Goal: Task Accomplishment & Management: Complete application form

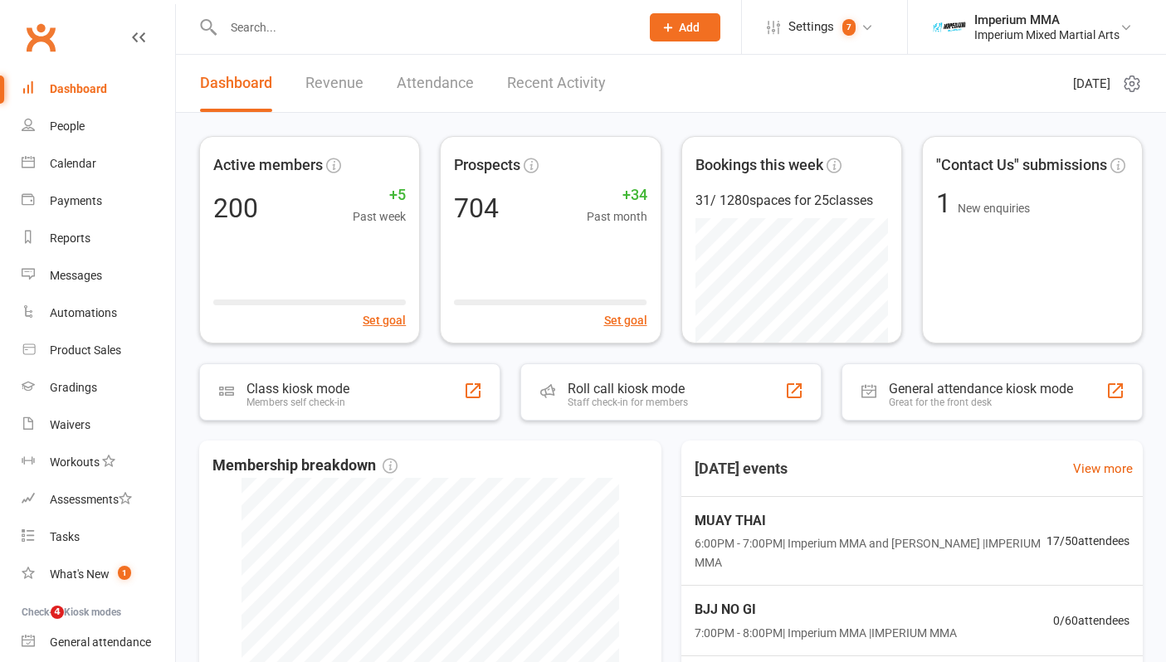
drag, startPoint x: 0, startPoint y: 0, endPoint x: 92, endPoint y: 90, distance: 128.5
click at [92, 90] on div "Dashboard" at bounding box center [78, 88] width 57 height 13
click at [346, 22] on input "text" at bounding box center [423, 27] width 410 height 23
click at [365, 29] on input "text" at bounding box center [423, 27] width 410 height 23
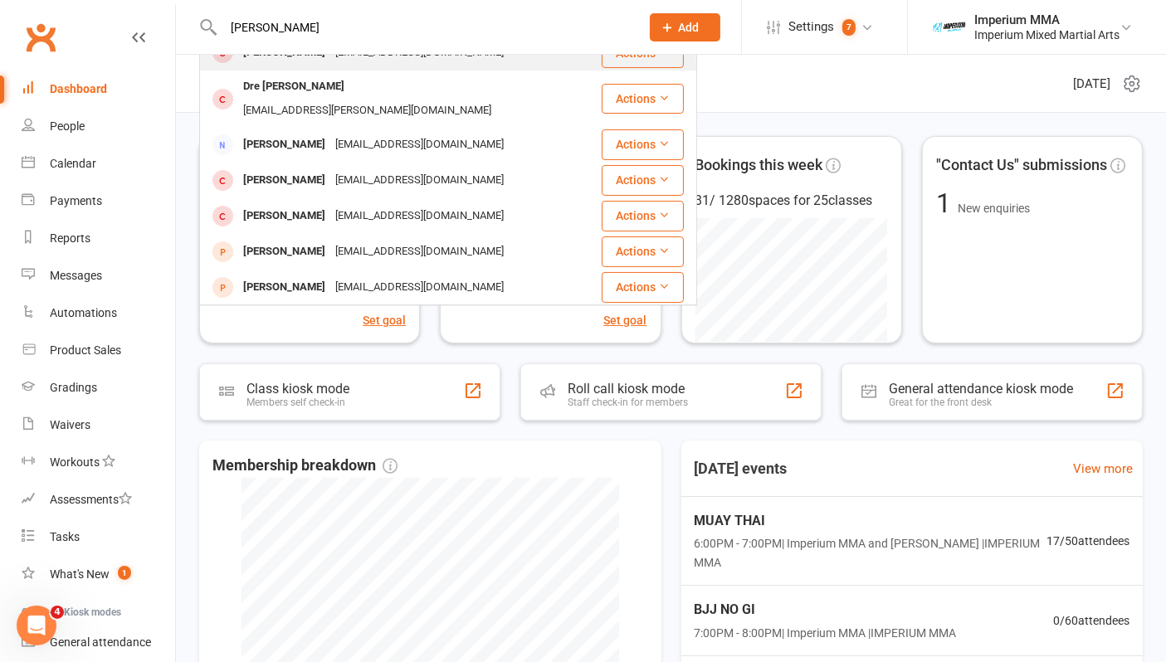
scroll to position [184, 0]
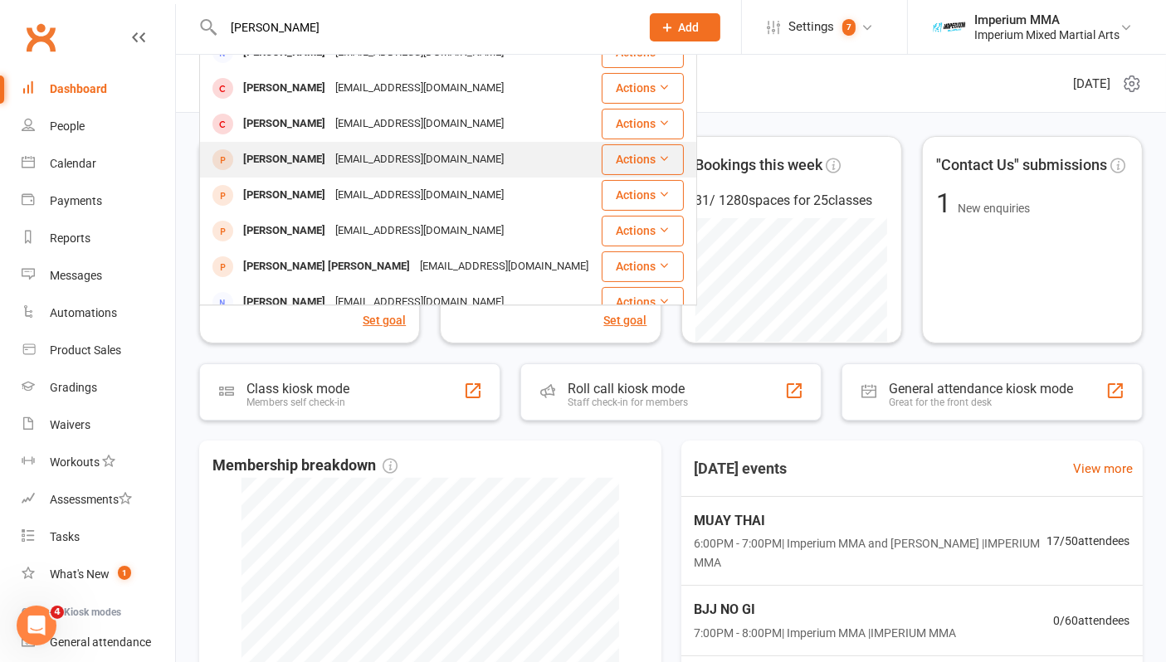
type input "[PERSON_NAME]"
click at [330, 148] on div "[EMAIL_ADDRESS][DOMAIN_NAME]" at bounding box center [419, 160] width 178 height 24
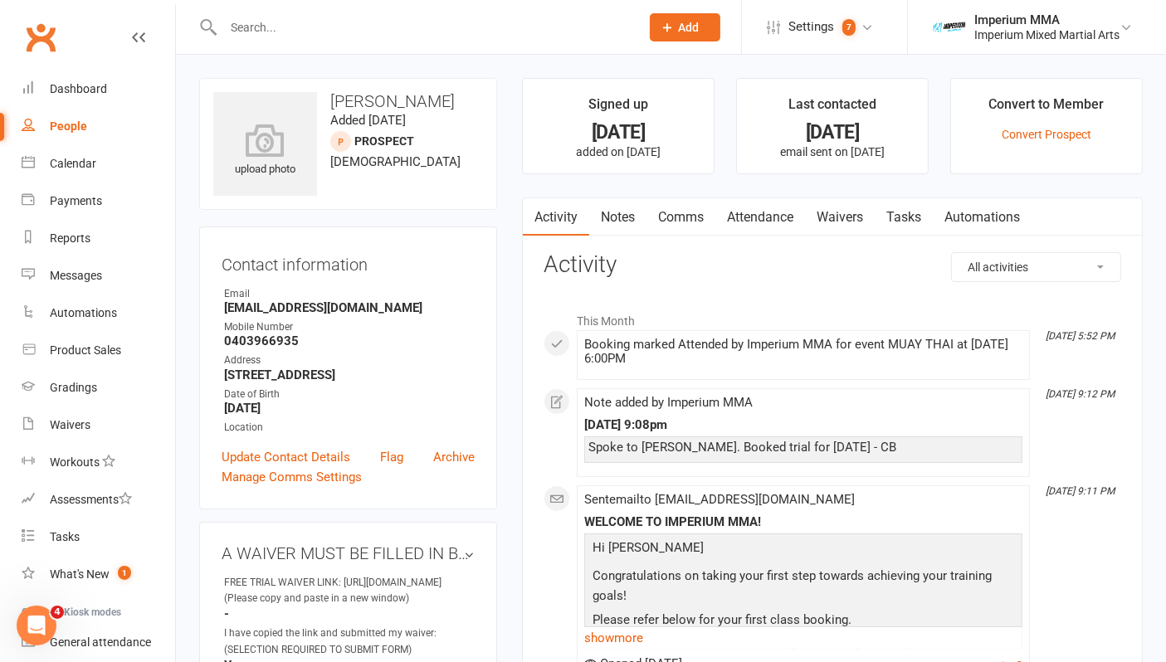
click at [841, 213] on link "Waivers" at bounding box center [840, 217] width 70 height 38
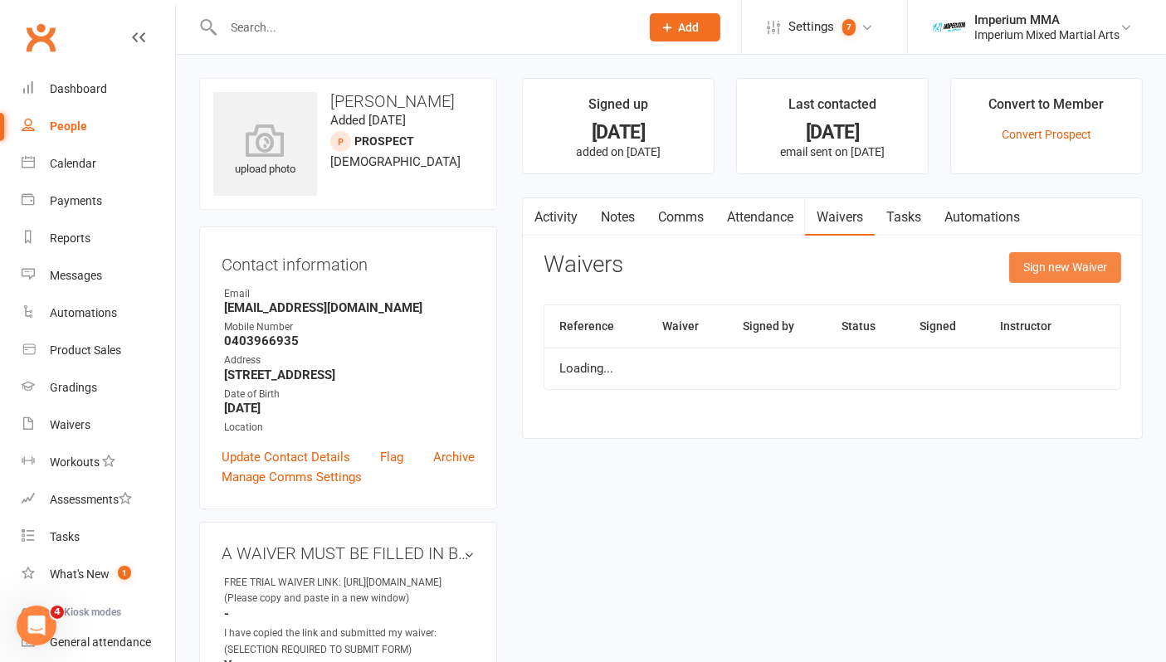
click at [1085, 269] on button "Sign new Waiver" at bounding box center [1065, 267] width 112 height 30
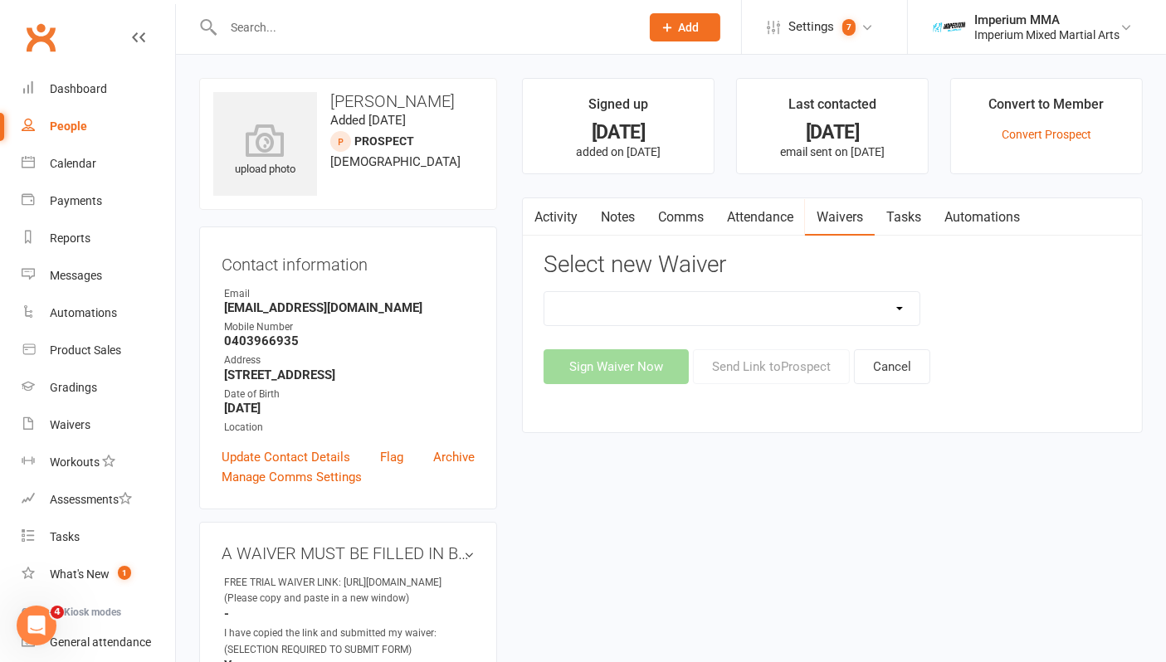
click at [787, 305] on select "1_FREE TRIAL CLASS CANCELLATION WAIVER KIDS MEMBERSHIPS ** PROMO WAIVER ** SUSP…" at bounding box center [731, 308] width 375 height 33
select select "10803"
click at [544, 292] on select "1_FREE TRIAL CLASS CANCELLATION WAIVER KIDS MEMBERSHIPS ** PROMO WAIVER ** SUSP…" at bounding box center [731, 308] width 375 height 33
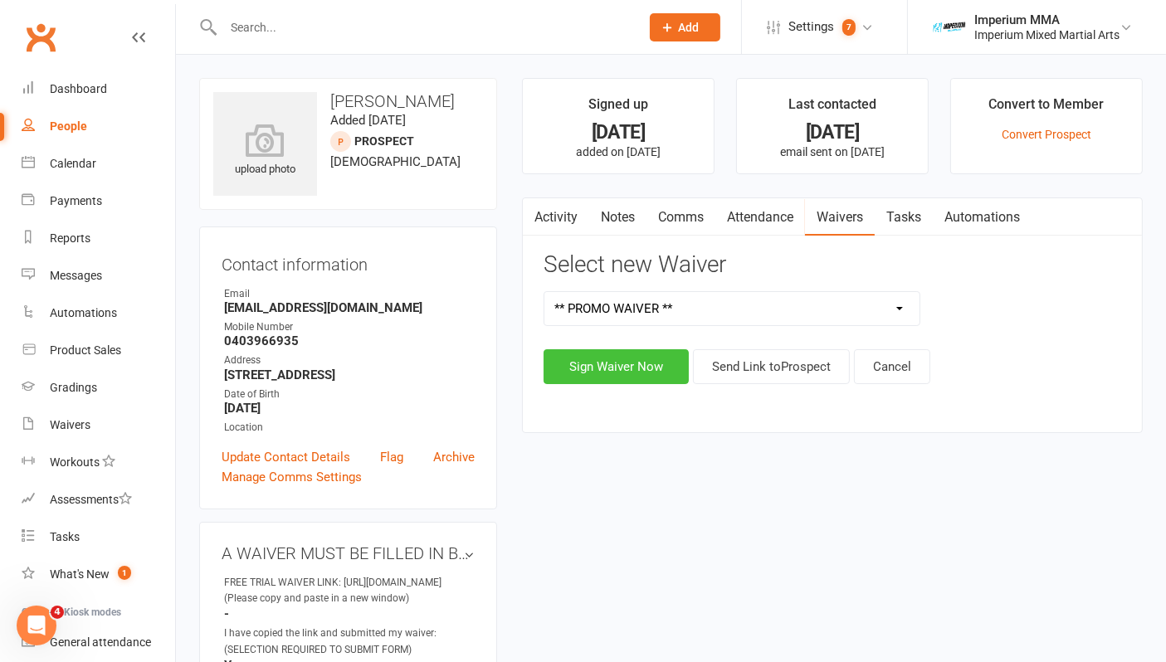
click at [616, 374] on button "Sign Waiver Now" at bounding box center [615, 366] width 145 height 35
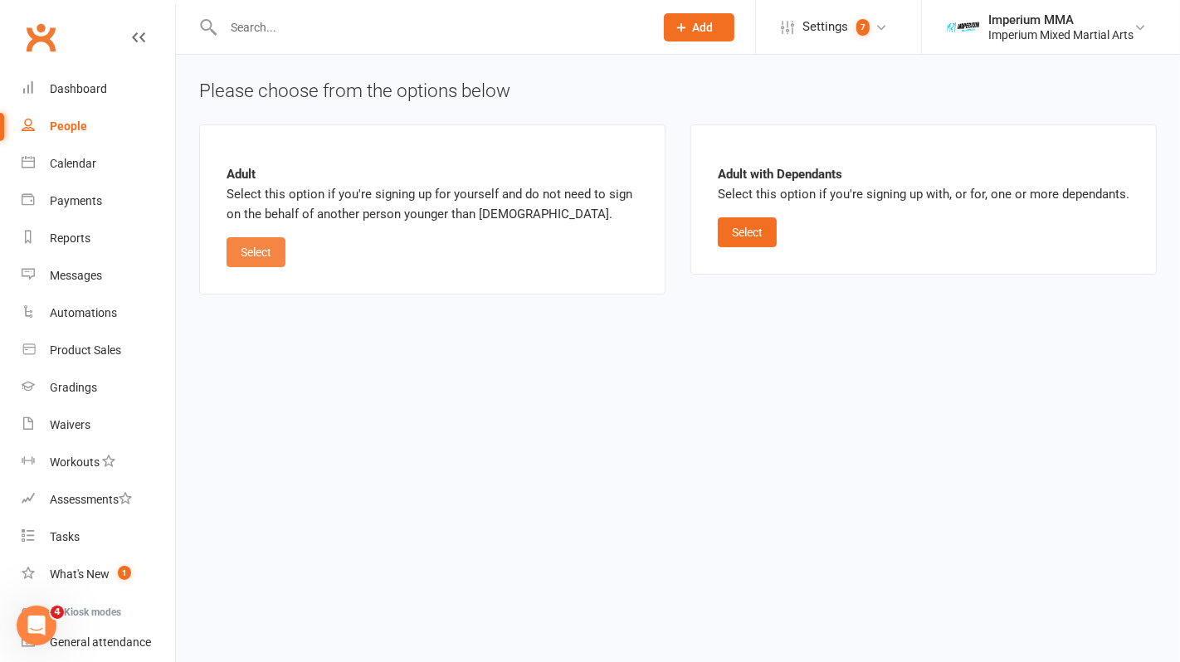
click at [246, 251] on button "Select" at bounding box center [256, 252] width 59 height 30
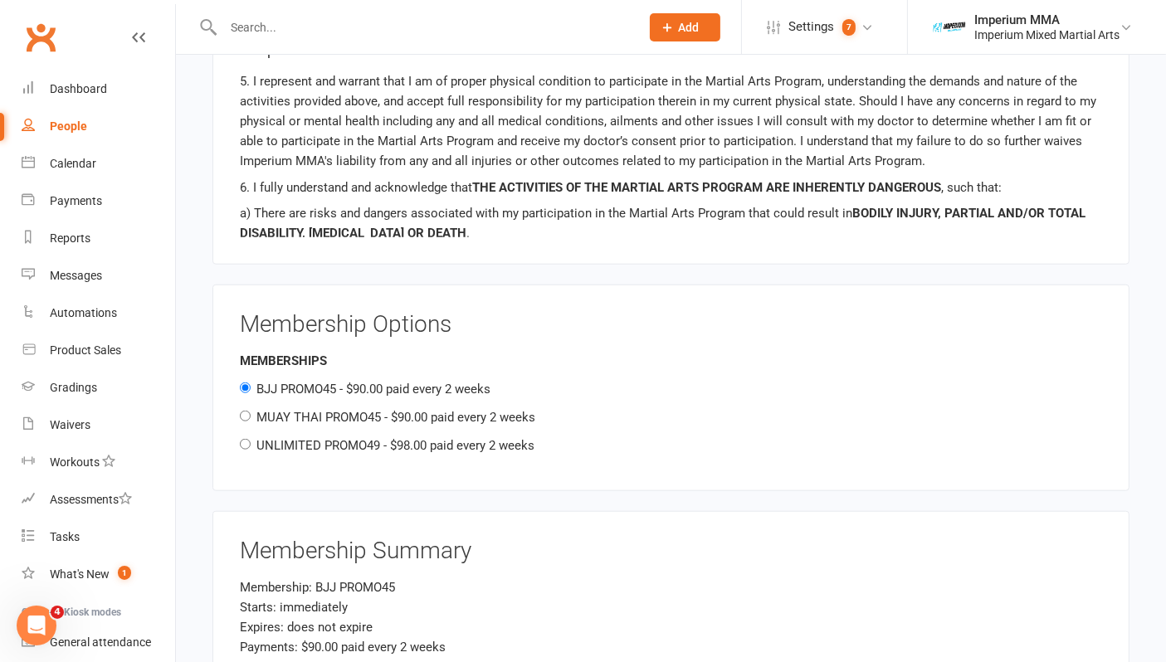
scroll to position [1659, 0]
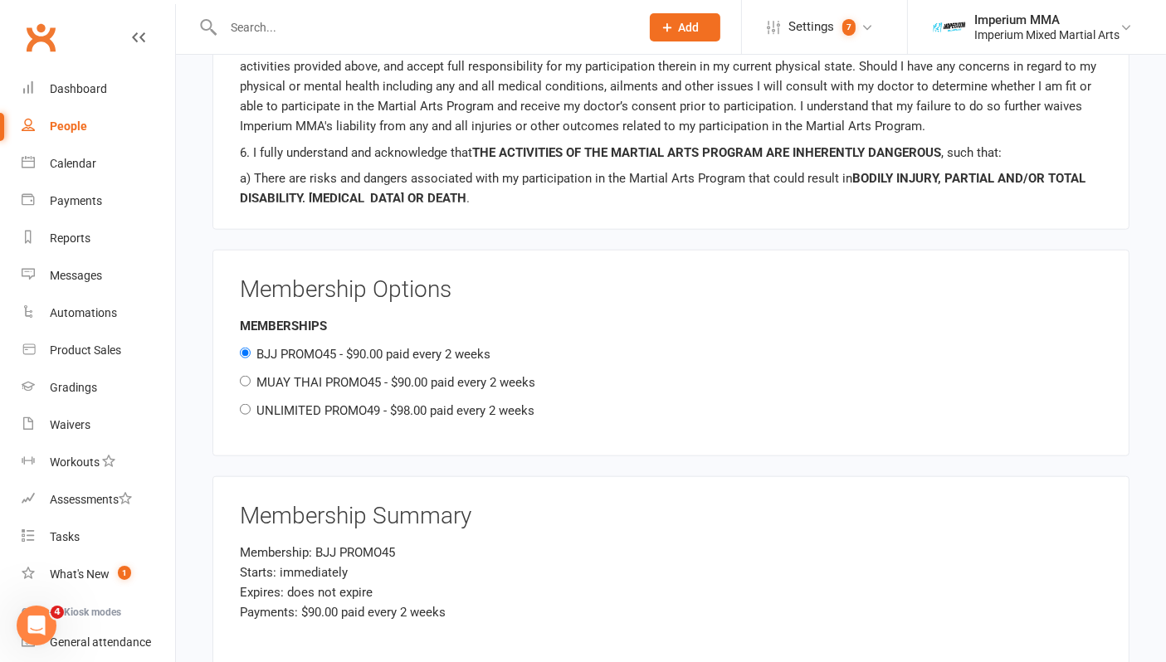
click at [348, 375] on label "MUAY THAI PROMO45 - $90.00 paid every 2 weeks" at bounding box center [395, 382] width 279 height 15
click at [251, 376] on input "MUAY THAI PROMO45 - $90.00 paid every 2 weeks" at bounding box center [245, 381] width 11 height 11
radio input "true"
radio input "false"
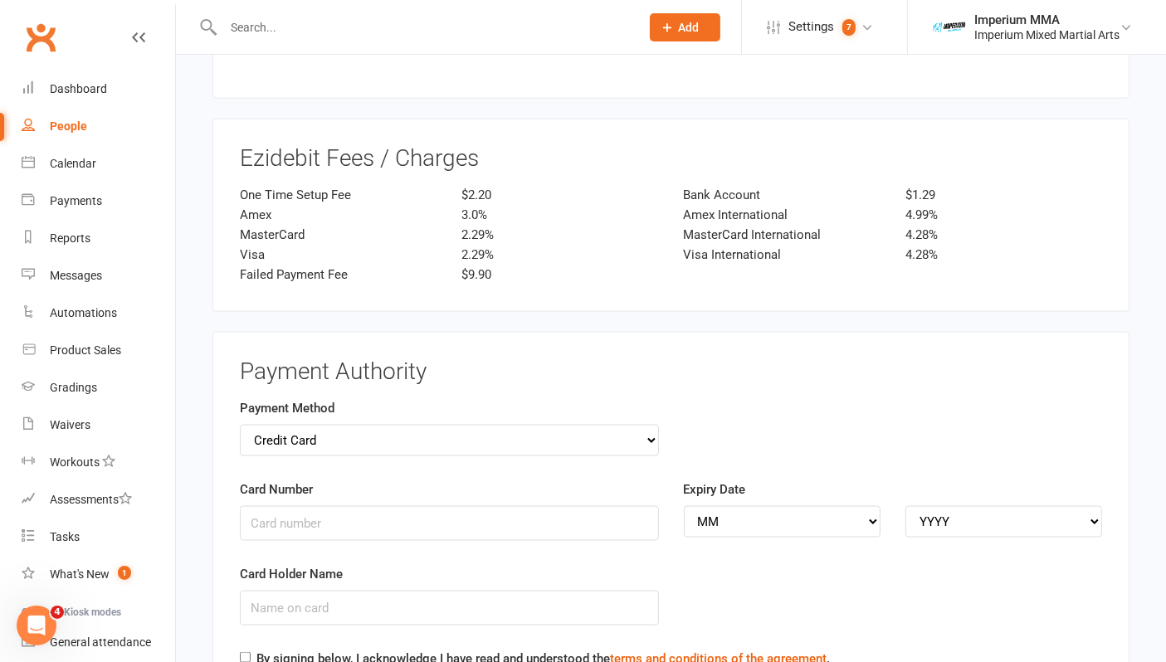
scroll to position [2304, 0]
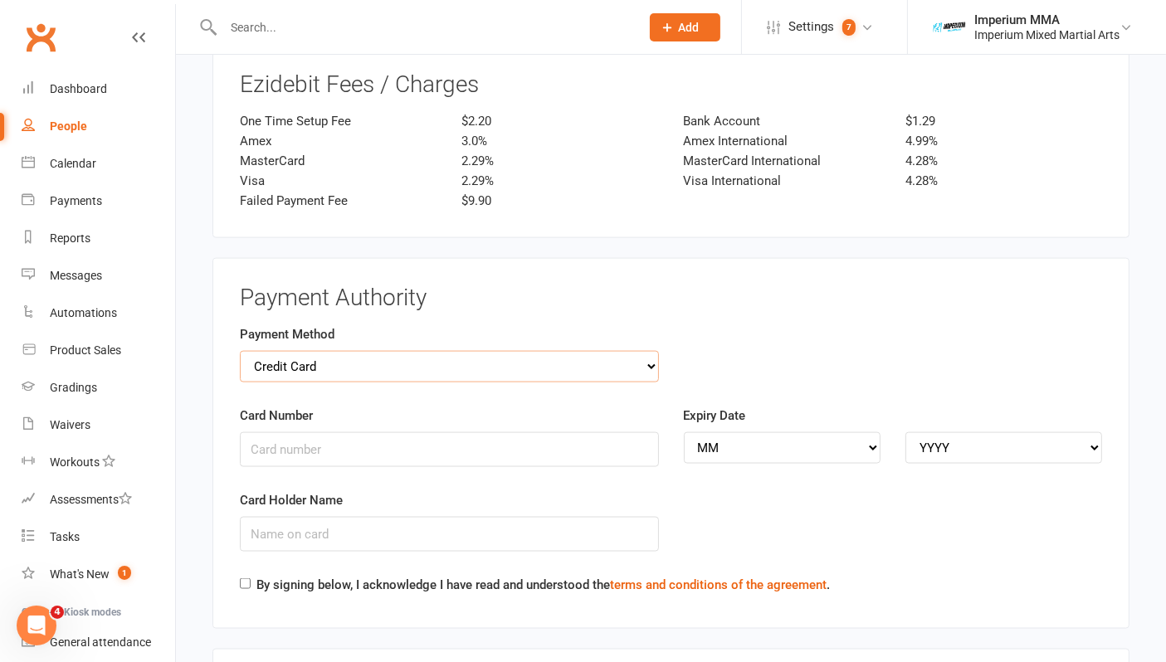
click at [610, 358] on select "Credit Card Bank Account" at bounding box center [449, 367] width 419 height 32
select select "bank_account"
click at [240, 351] on select "Credit Card Bank Account" at bounding box center [449, 367] width 419 height 32
click at [839, 285] on h3 "Payment Authority" at bounding box center [671, 298] width 862 height 26
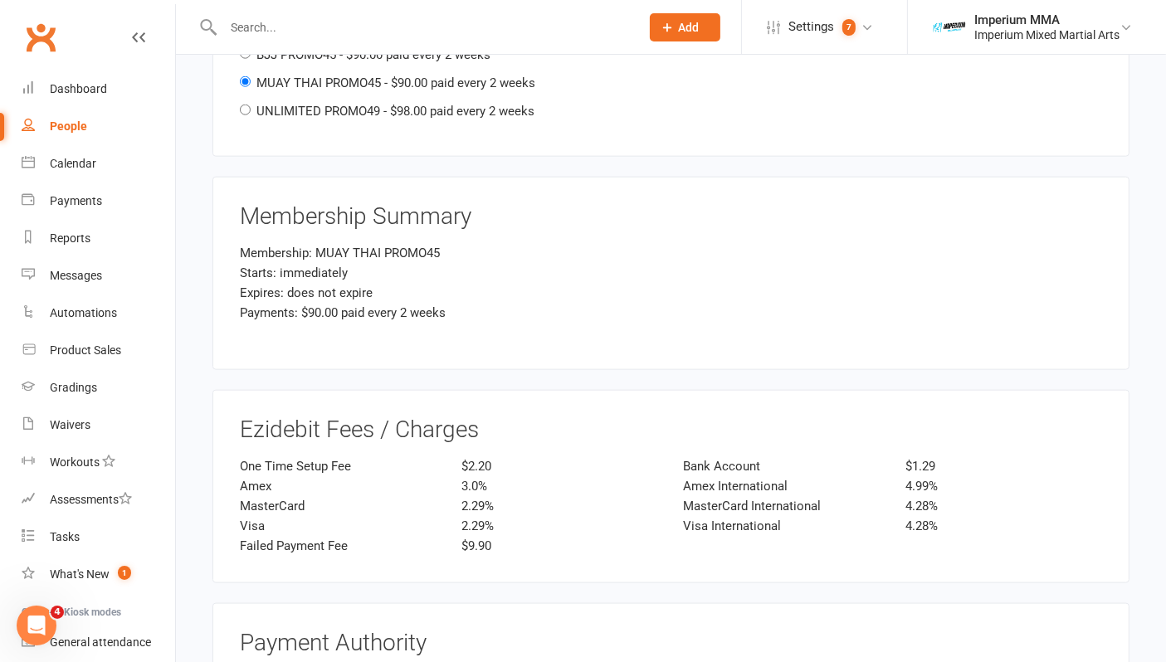
scroll to position [1752, 0]
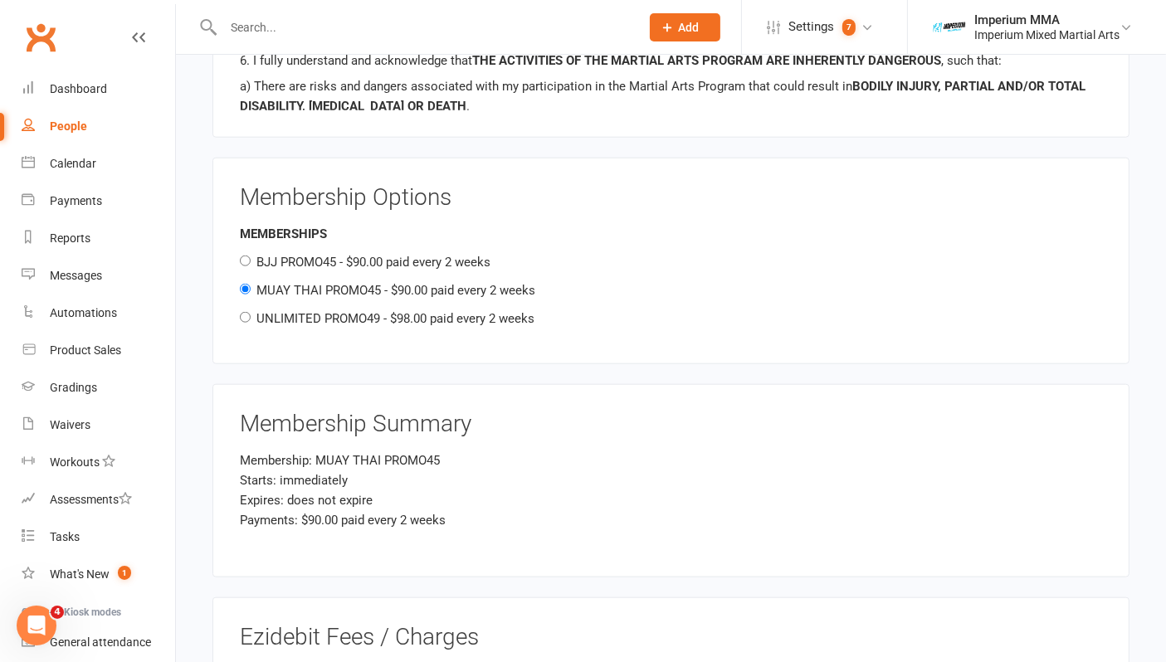
click at [499, 311] on label "UNLIMITED PROMO49 - $98.00 paid every 2 weeks" at bounding box center [395, 318] width 278 height 15
click at [251, 312] on input "UNLIMITED PROMO49 - $98.00 paid every 2 weeks" at bounding box center [245, 317] width 11 height 11
radio input "true"
radio input "false"
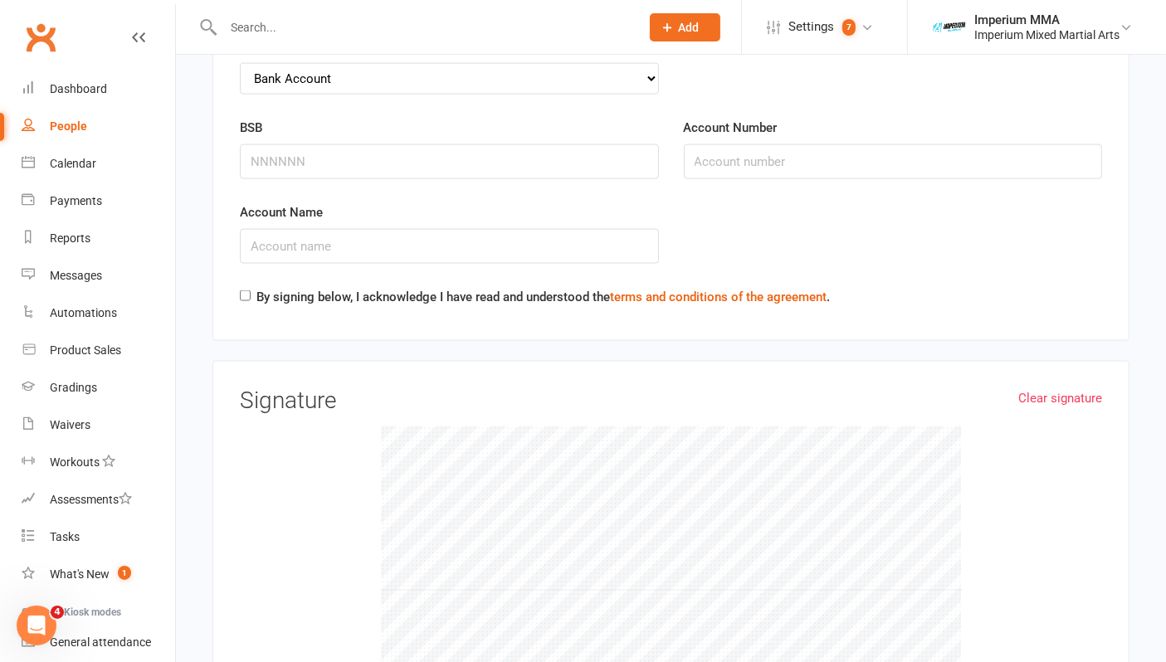
scroll to position [2489, 0]
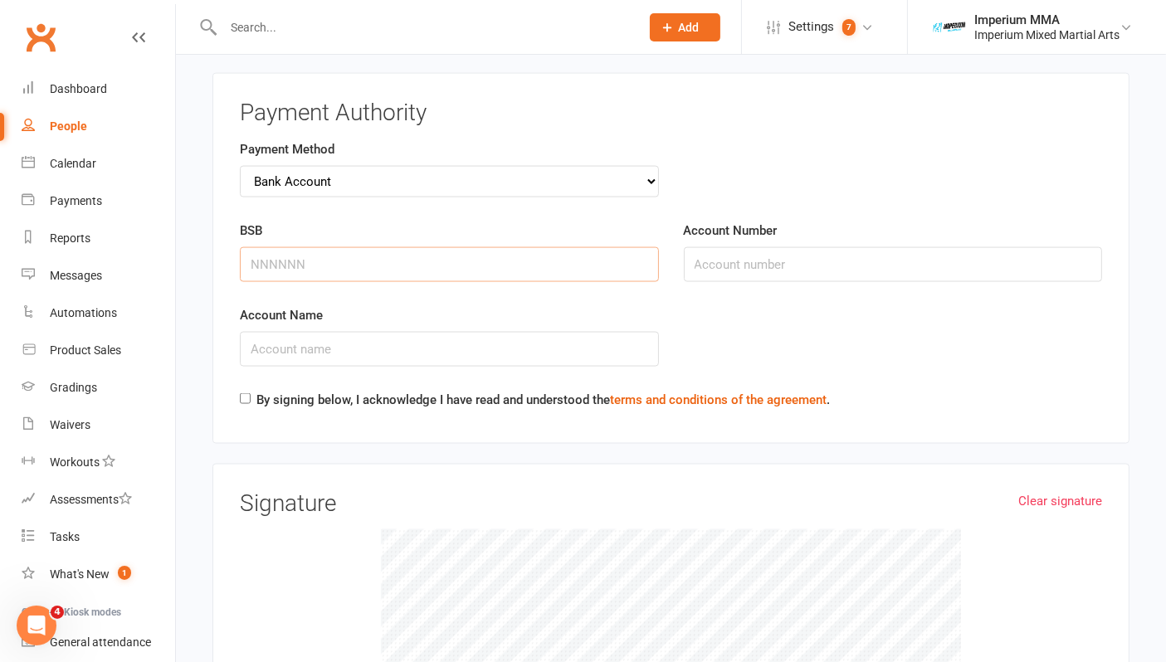
click at [334, 261] on input "BSB" at bounding box center [449, 264] width 419 height 35
type input "013264"
click at [341, 332] on input "Account Name" at bounding box center [449, 349] width 419 height 35
click at [328, 332] on input "307047372" at bounding box center [449, 349] width 419 height 35
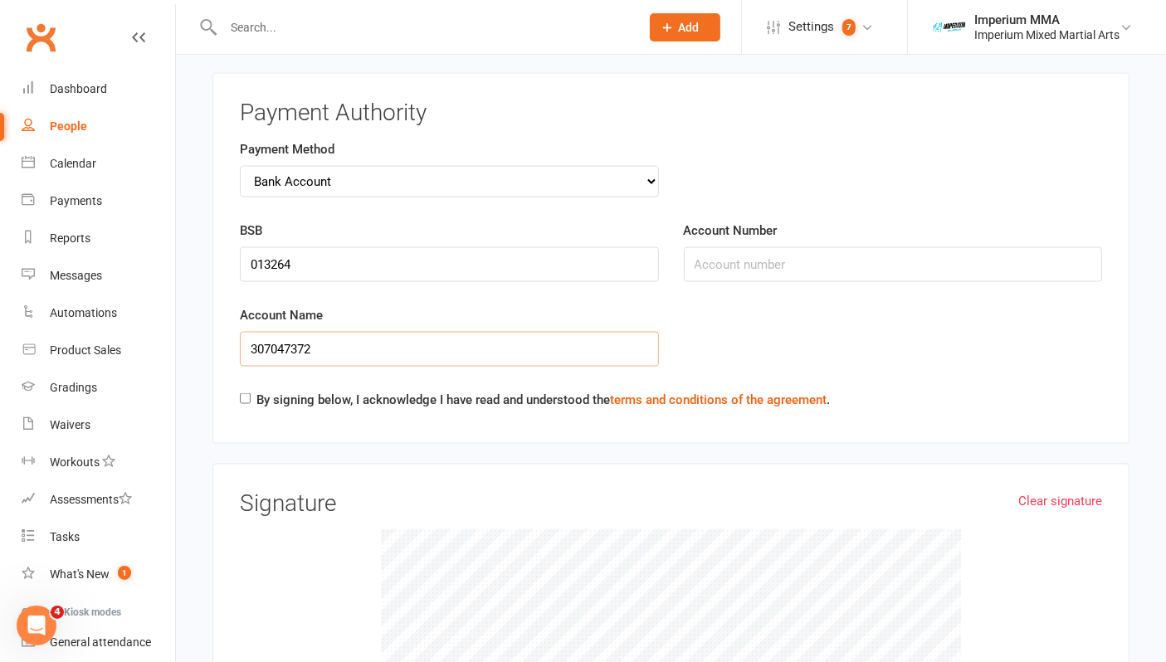
click at [328, 332] on input "307047372" at bounding box center [449, 349] width 419 height 35
type input "307047372"
click at [758, 251] on input "Account Number" at bounding box center [893, 264] width 419 height 35
paste input "307047372"
type input "307047372"
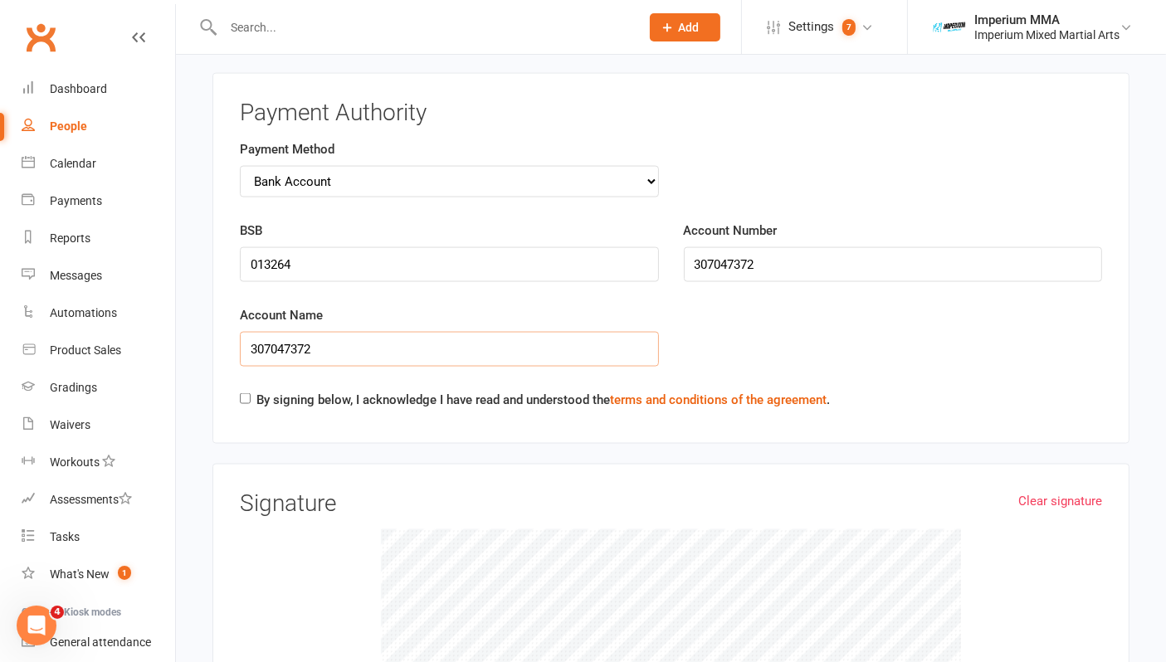
click at [417, 344] on input "307047372" at bounding box center [449, 349] width 419 height 35
type input "[PERSON_NAME]"
click at [246, 393] on input "By signing below, I acknowledge I have read and understood the terms and condit…" at bounding box center [245, 398] width 11 height 11
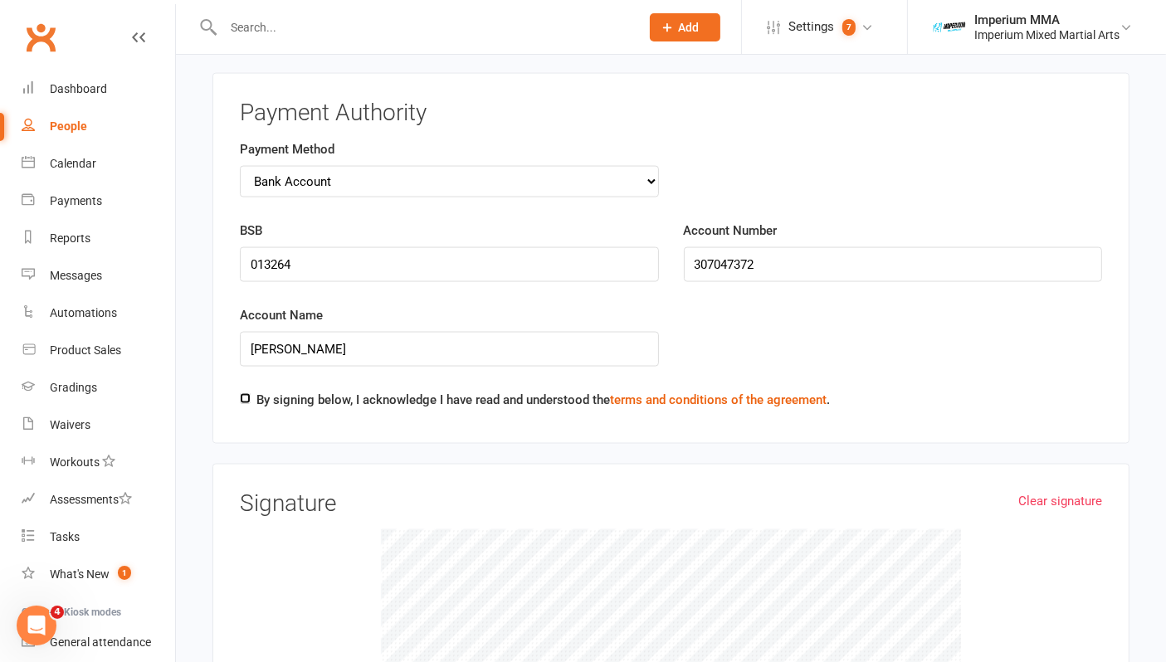
checkbox input "true"
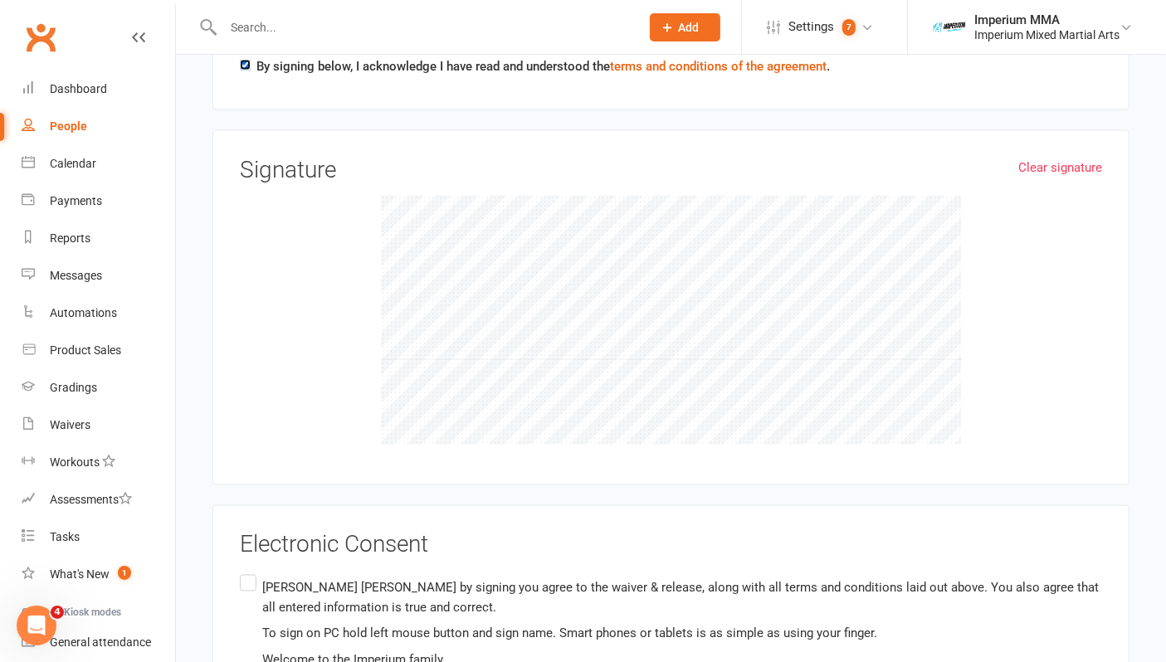
scroll to position [2950, 0]
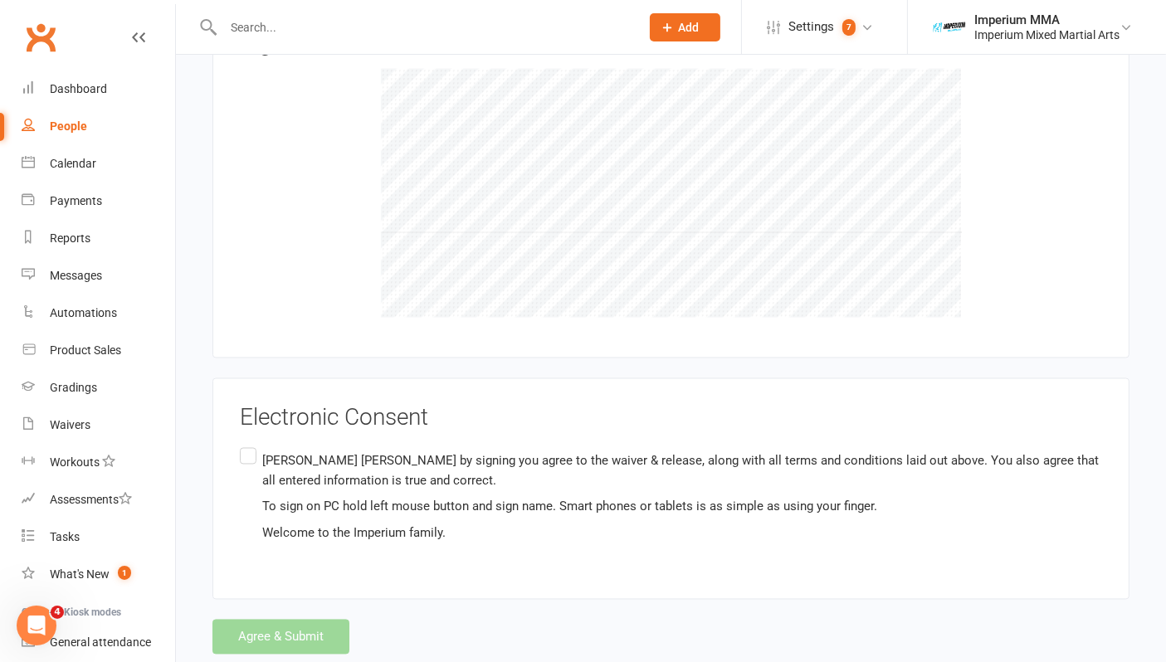
click at [243, 445] on label "[PERSON_NAME] by signing you agree to the waiver & release, along with all term…" at bounding box center [671, 497] width 862 height 105
click at [243, 445] on input "[PERSON_NAME] by signing you agree to the waiver & release, along with all term…" at bounding box center [245, 445] width 11 height 0
click at [300, 620] on button "Agree & Submit" at bounding box center [280, 637] width 137 height 35
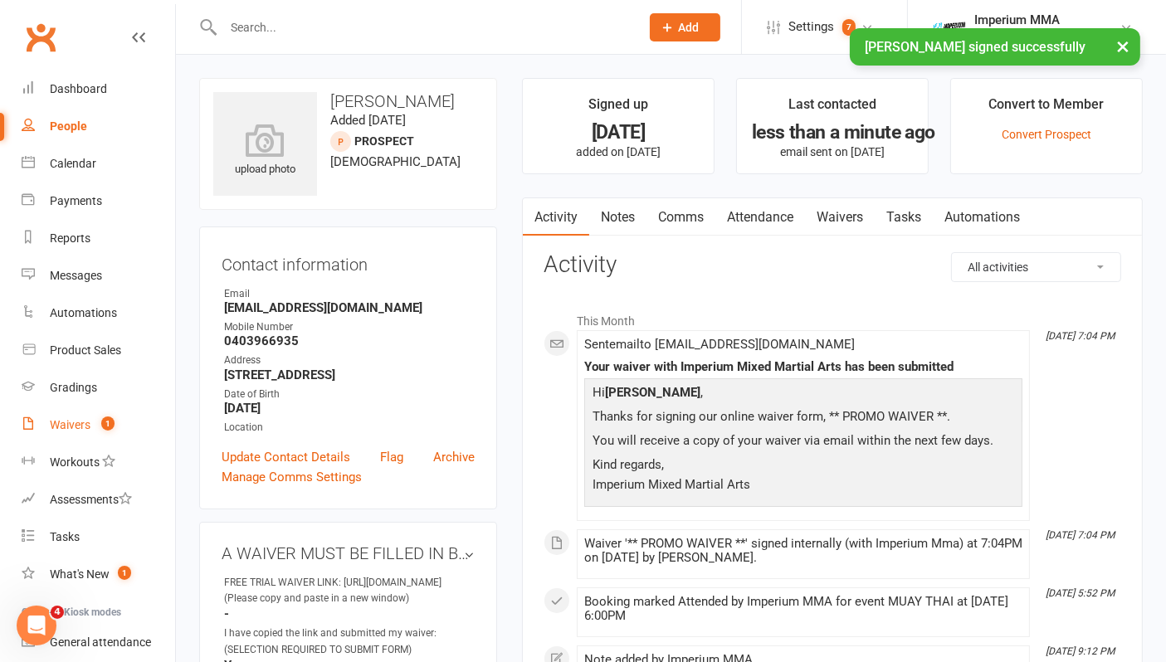
click at [87, 424] on div "Waivers" at bounding box center [70, 424] width 41 height 13
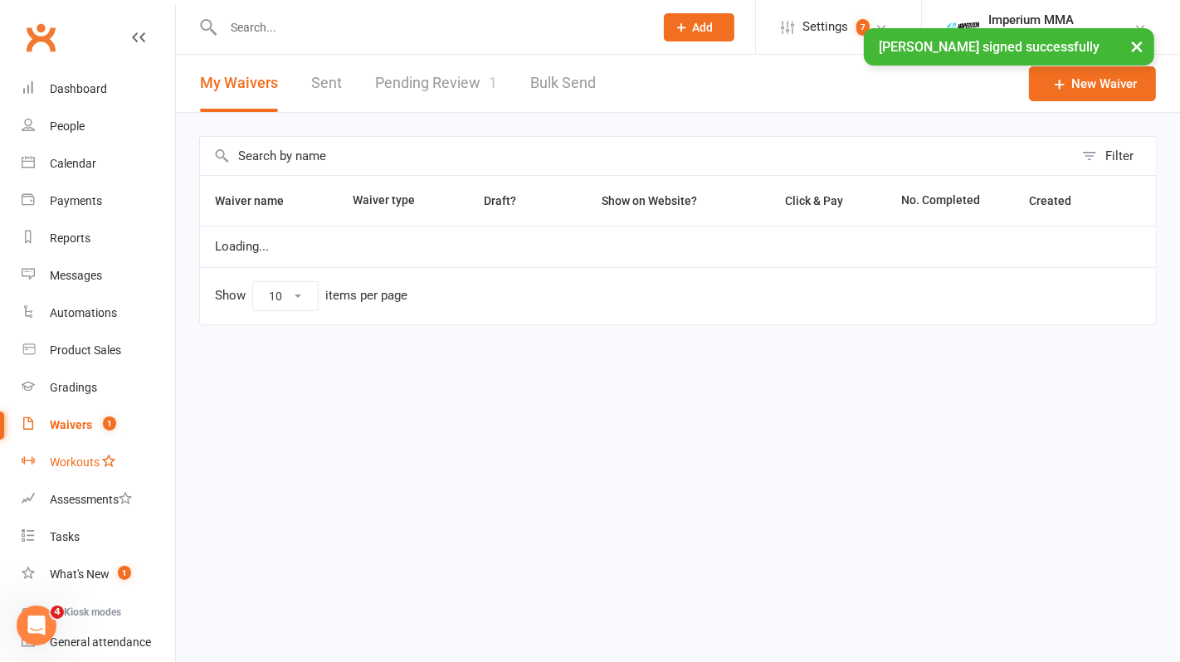
select select "50"
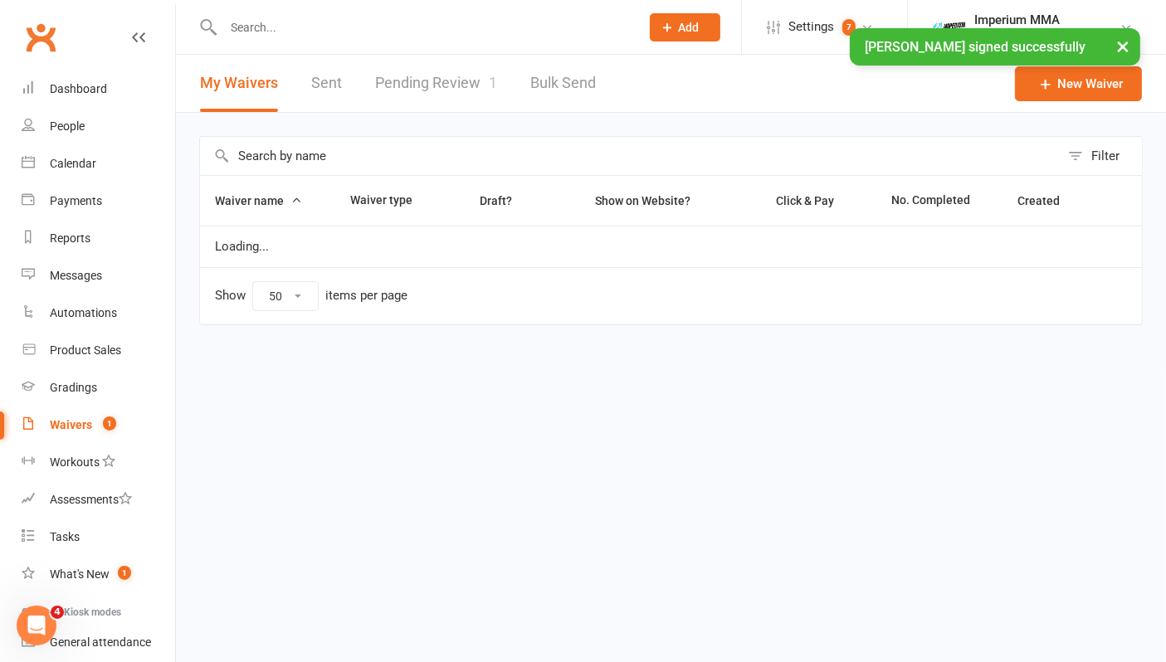
click at [446, 85] on link "Pending Review 1" at bounding box center [436, 83] width 122 height 57
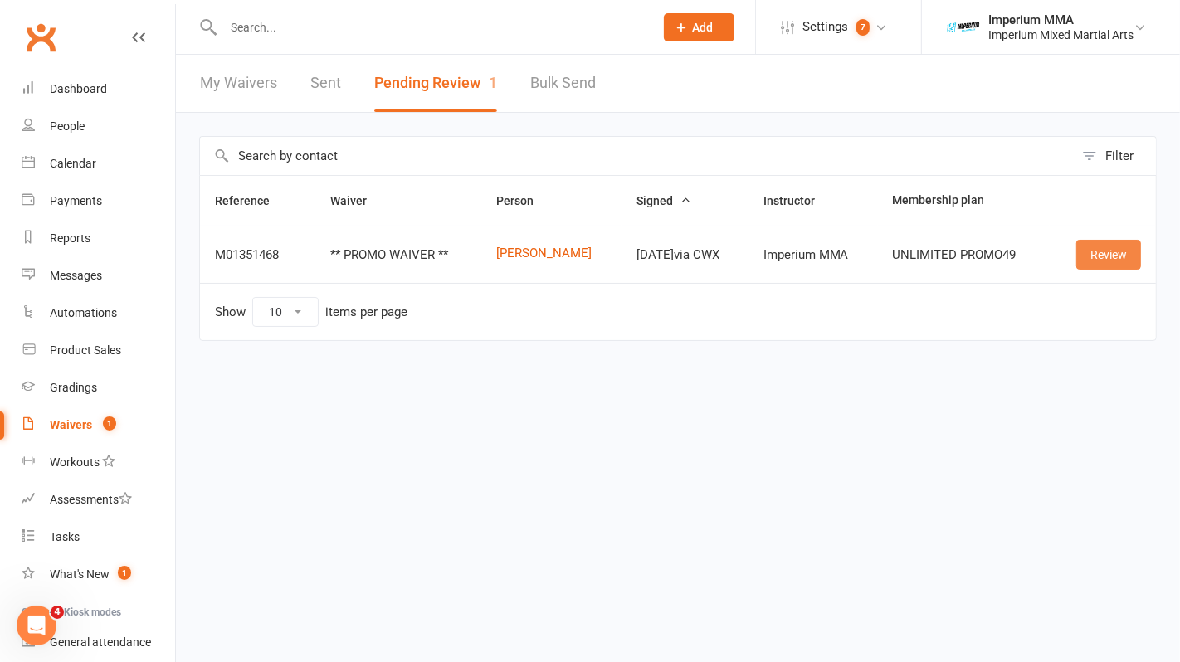
click at [1119, 256] on link "Review" at bounding box center [1108, 255] width 65 height 30
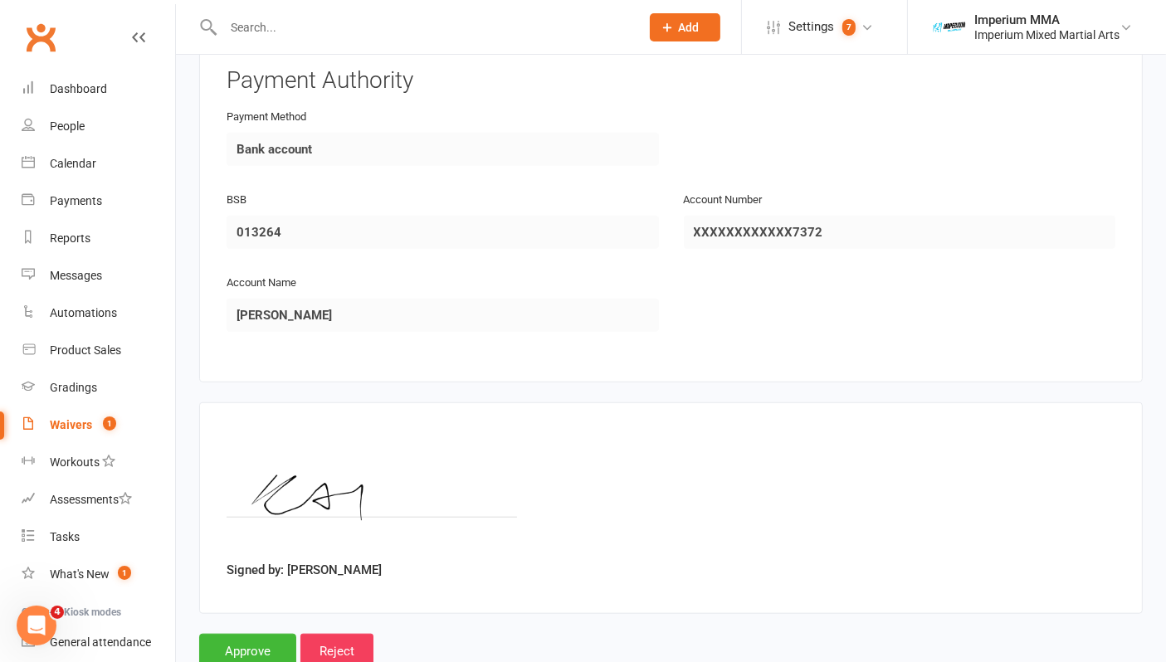
scroll to position [1494, 0]
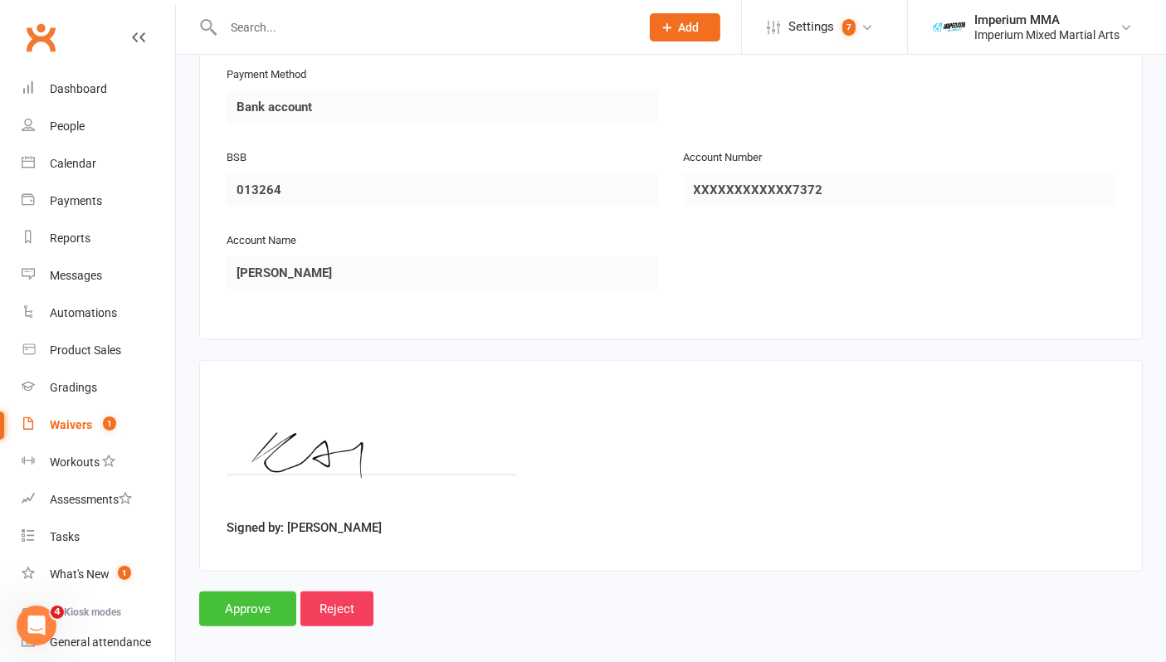
click at [232, 604] on input "Approve" at bounding box center [247, 609] width 97 height 35
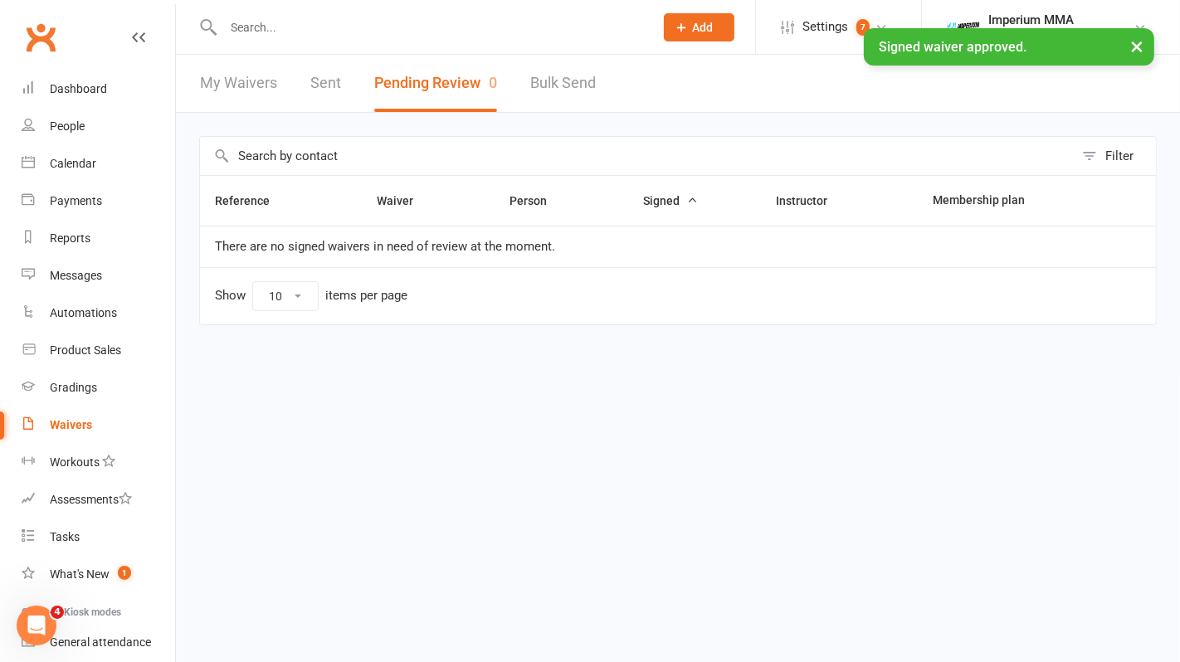
drag, startPoint x: 350, startPoint y: 405, endPoint x: 326, endPoint y: 409, distance: 24.4
drag, startPoint x: 326, startPoint y: 409, endPoint x: 92, endPoint y: 86, distance: 398.7
click at [92, 85] on div "Dashboard" at bounding box center [78, 88] width 57 height 13
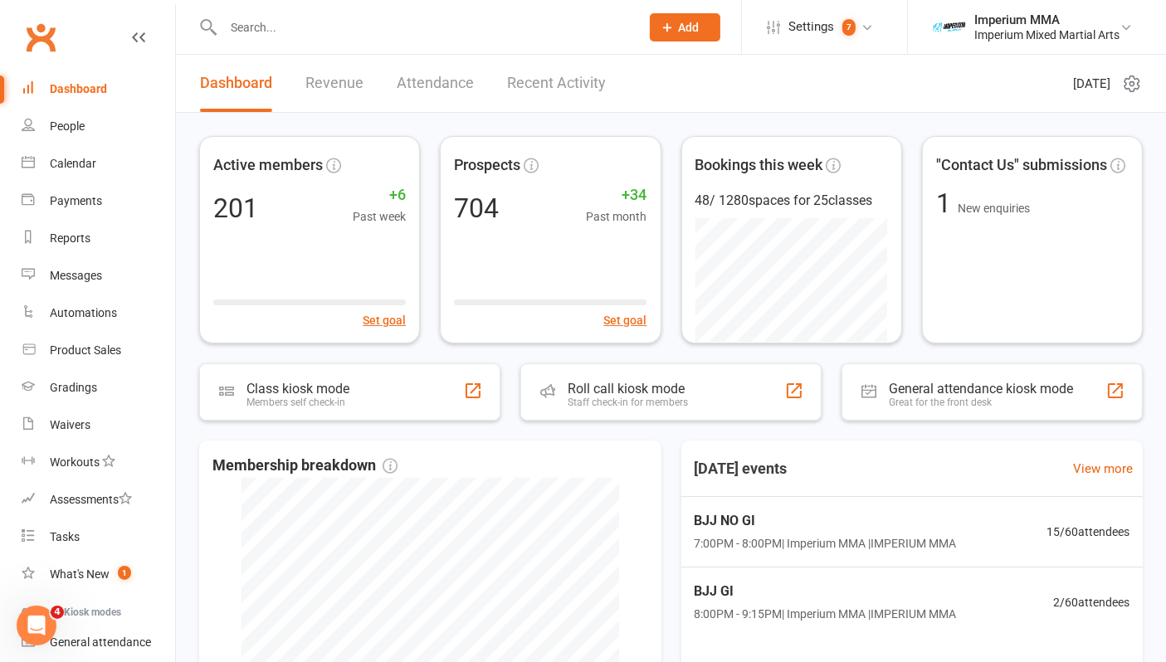
click at [329, 78] on link "Revenue" at bounding box center [334, 83] width 58 height 57
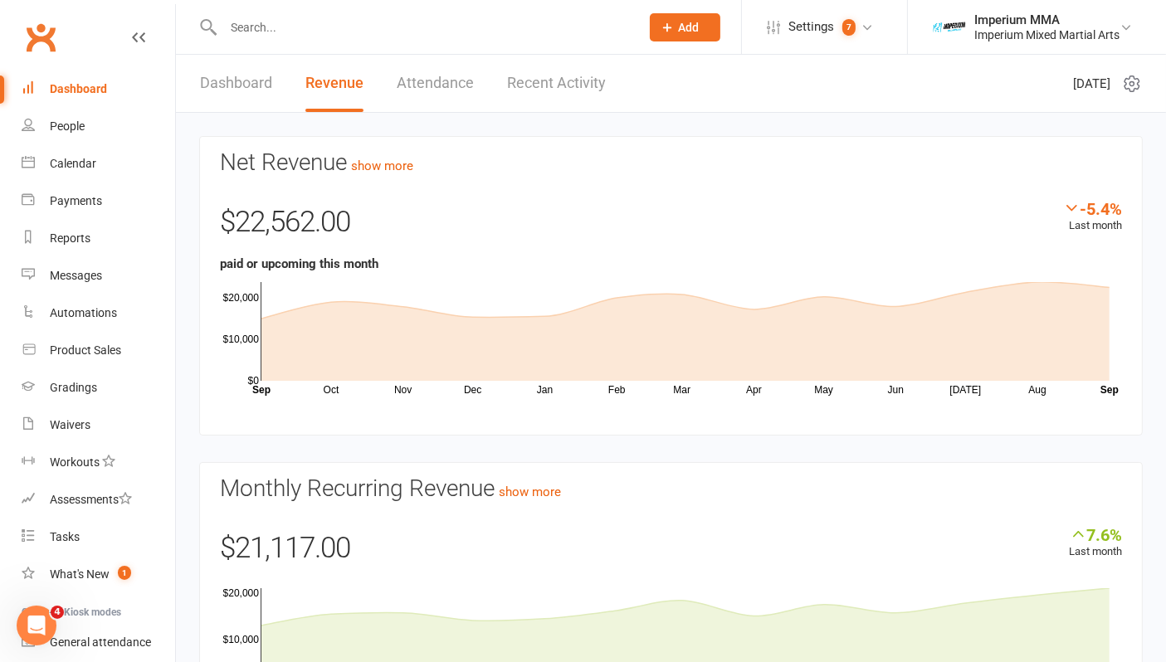
click at [98, 83] on div "Dashboard" at bounding box center [78, 88] width 57 height 13
click at [231, 87] on link "Dashboard" at bounding box center [236, 83] width 72 height 57
